Goal: Find specific page/section: Find specific page/section

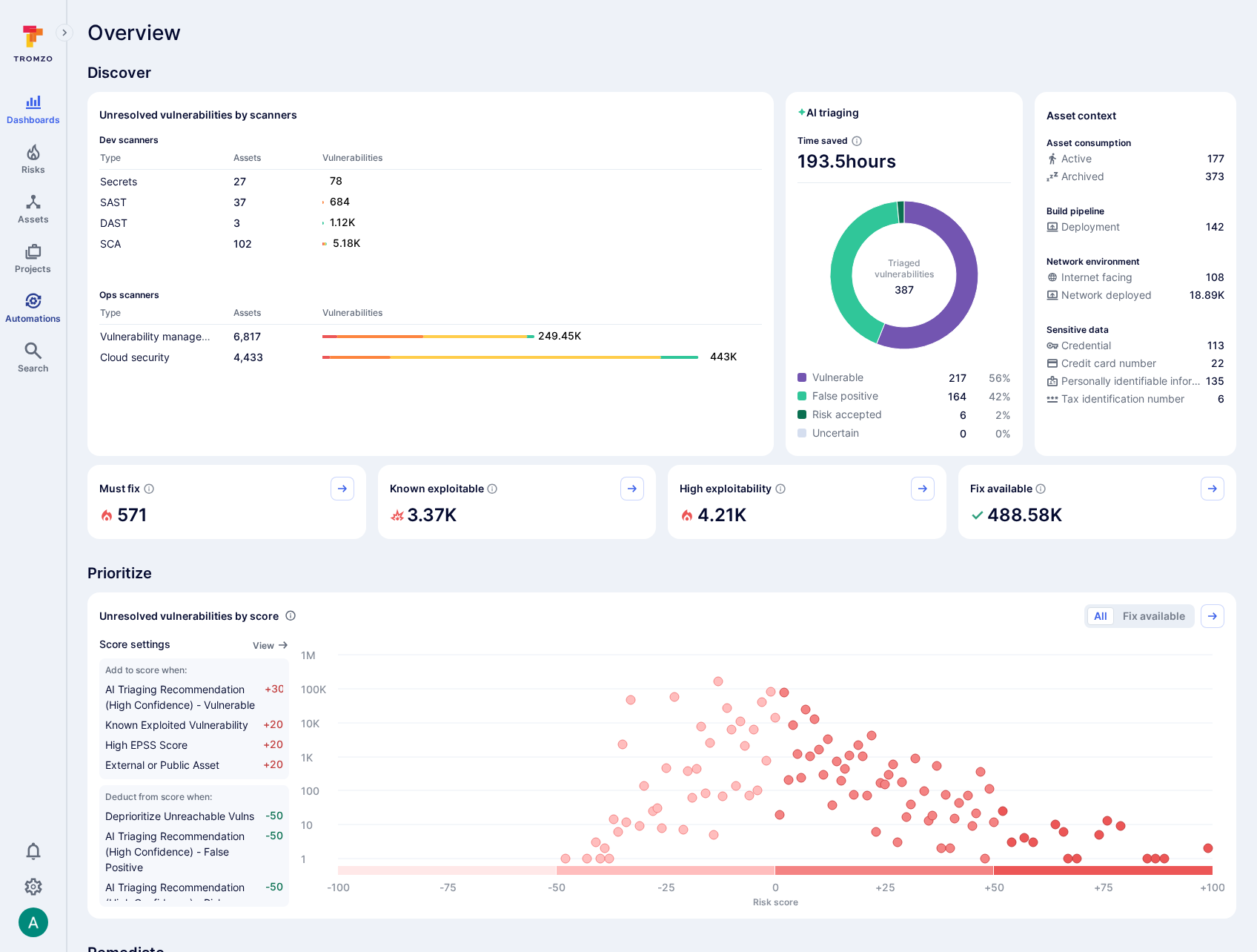
click at [26, 308] on icon "Automations" at bounding box center [33, 301] width 17 height 17
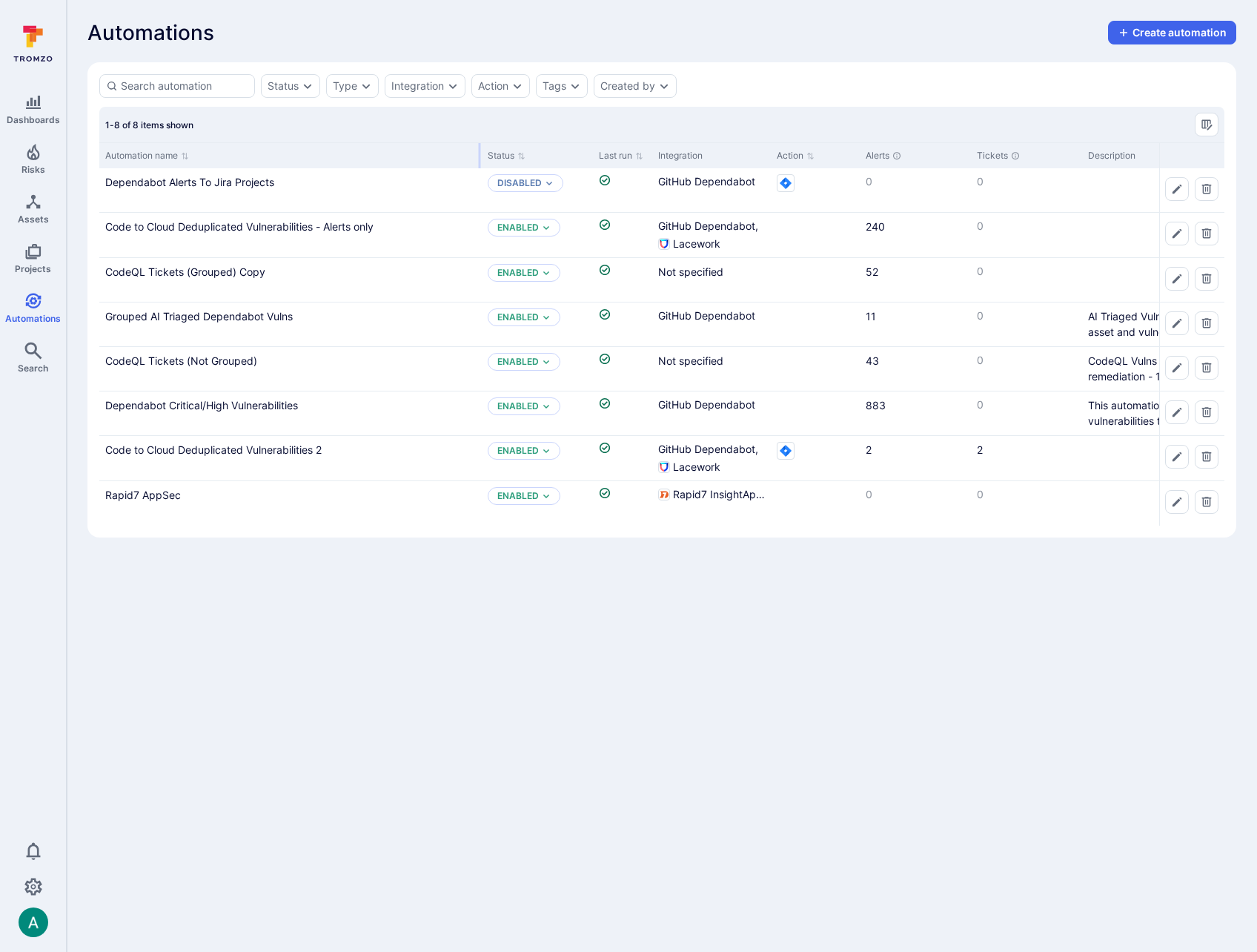
drag, startPoint x: 244, startPoint y: 155, endPoint x: 478, endPoint y: 152, distance: 234.0
click at [479, 152] on div at bounding box center [479, 155] width 2 height 25
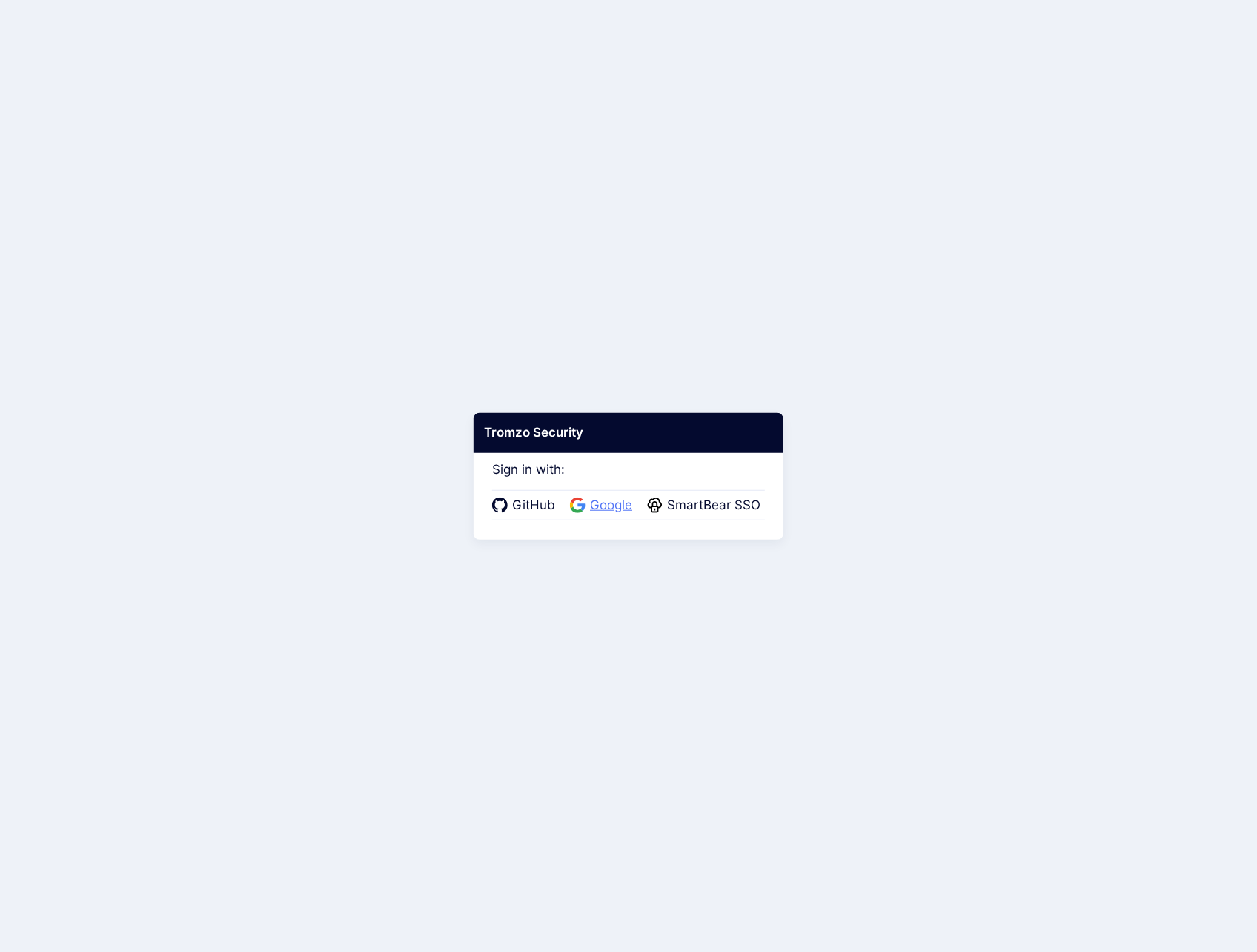
click at [618, 504] on span "Google" at bounding box center [611, 505] width 51 height 19
